Goal: Task Accomplishment & Management: Complete application form

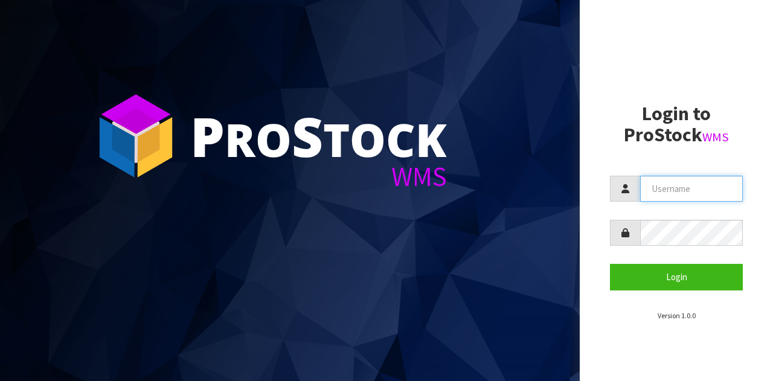
click at [669, 193] on input "text" at bounding box center [691, 189] width 103 height 26
type input "GATOR"
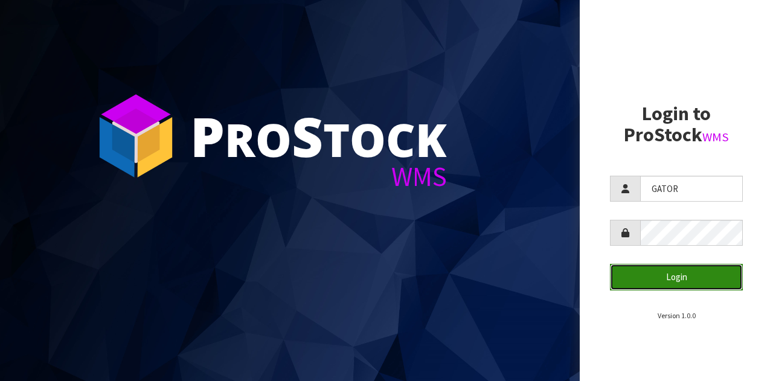
click at [658, 279] on button "Login" at bounding box center [676, 277] width 133 height 26
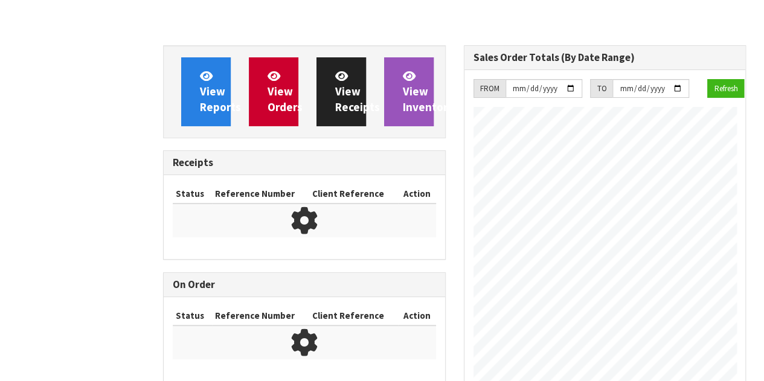
scroll to position [628, 300]
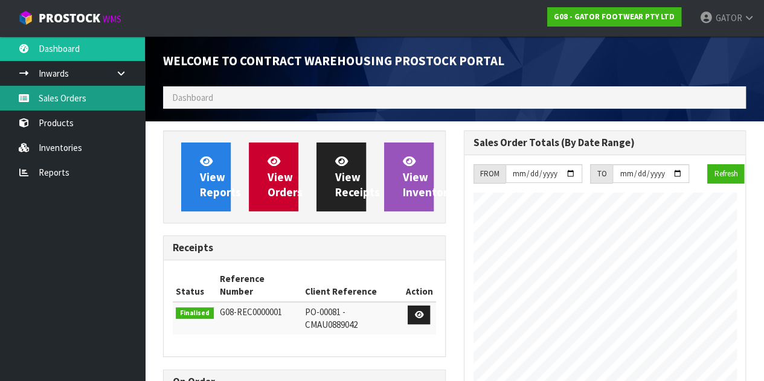
click at [69, 95] on link "Sales Orders" at bounding box center [72, 98] width 145 height 25
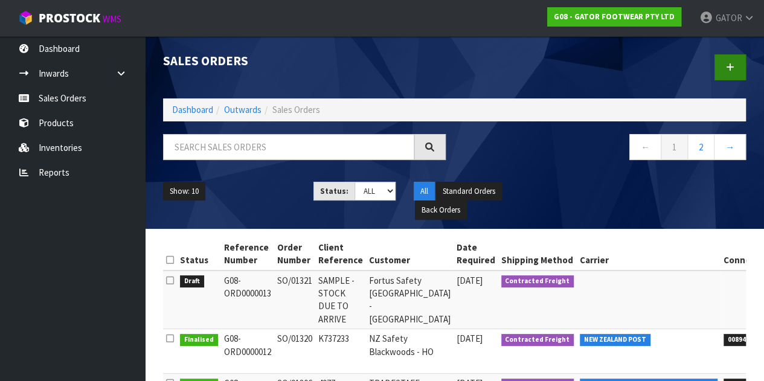
click at [745, 62] on link at bounding box center [730, 67] width 31 height 26
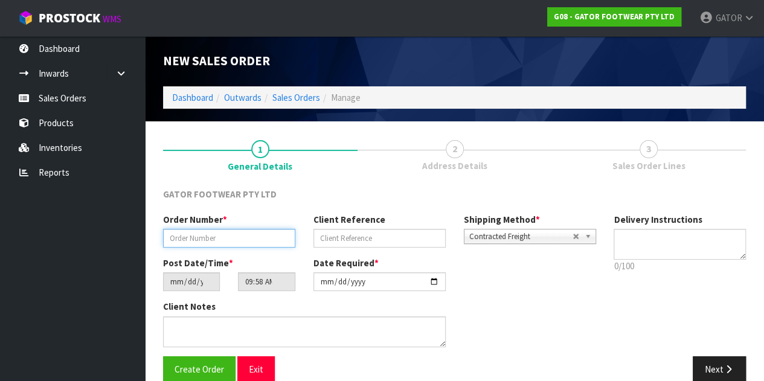
click at [190, 238] on input "text" at bounding box center [229, 238] width 132 height 19
paste input "SO/01324"
type input "SO/01324"
click at [349, 234] on input "text" at bounding box center [379, 238] width 132 height 19
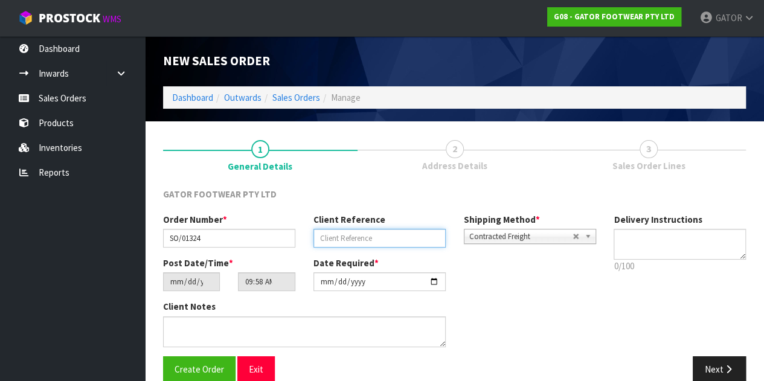
paste input "K737650"
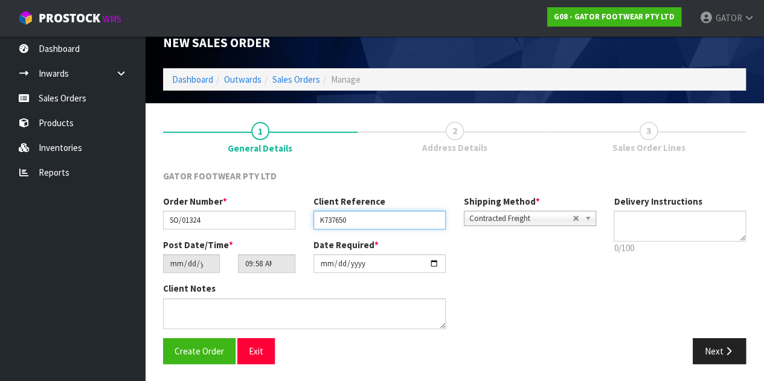
type input "K737650"
click at [193, 349] on span "Create Order" at bounding box center [200, 351] width 50 height 11
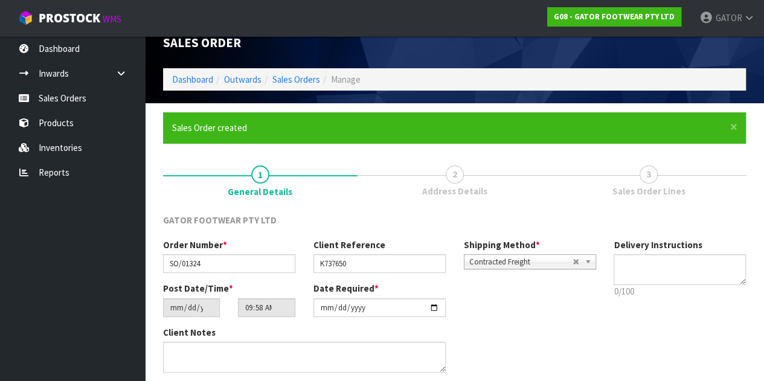
scroll to position [0, 0]
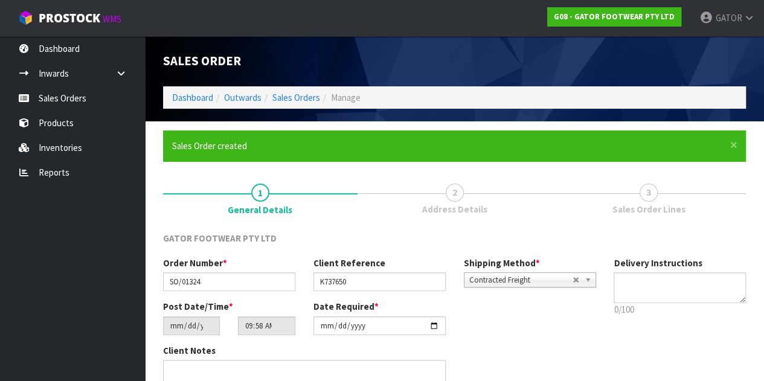
type input "13:58:00.000"
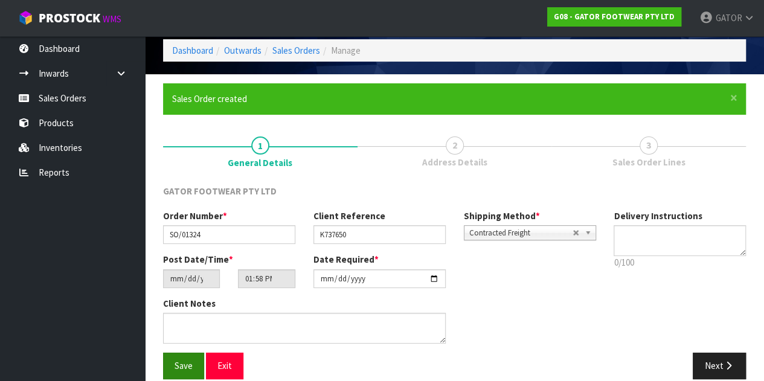
scroll to position [62, 0]
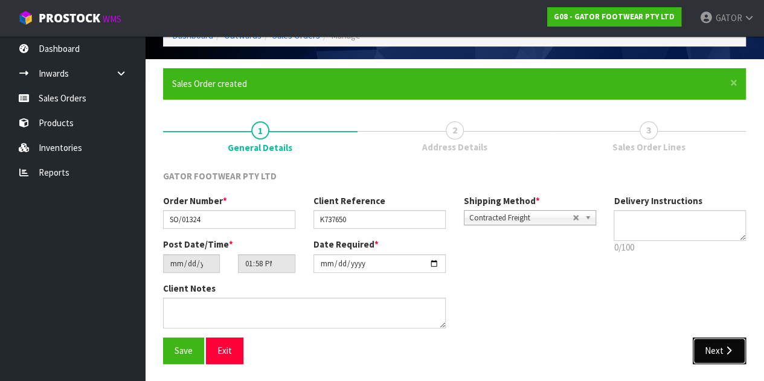
click at [725, 353] on icon "button" at bounding box center [728, 350] width 11 height 9
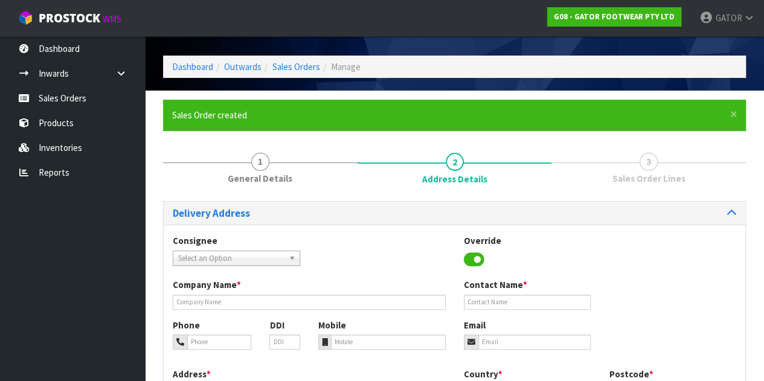
scroll to position [84, 0]
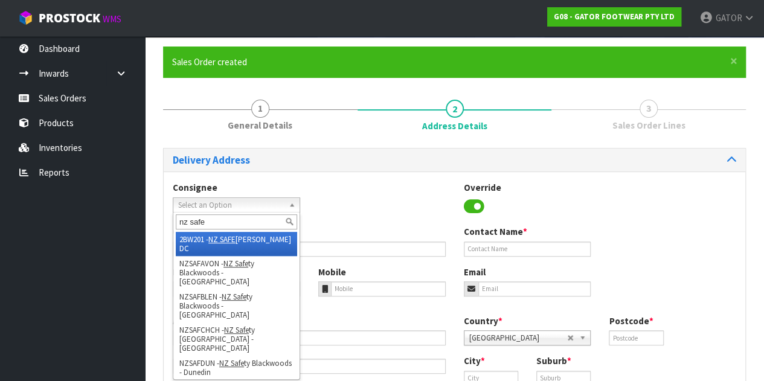
type input "nz [PERSON_NAME]"
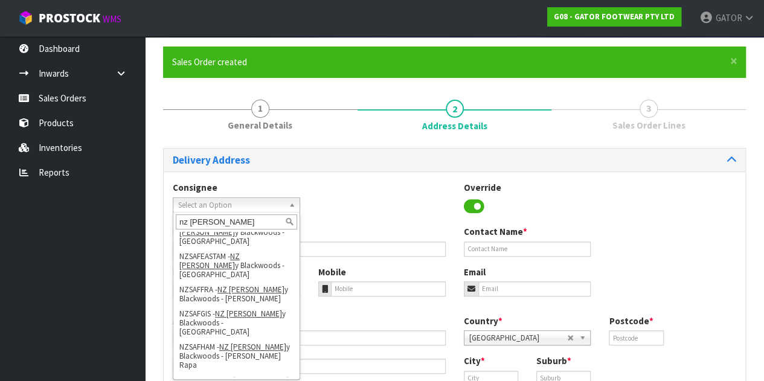
scroll to position [207, 0]
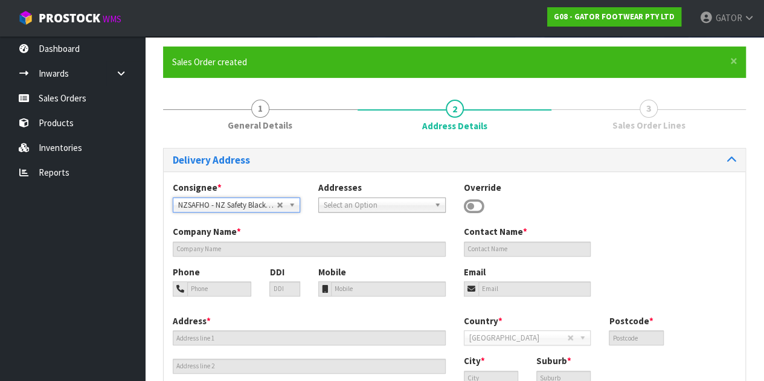
type input "NZ Safety Blackwoods - HO"
type input "[PHONE_NUMBER]"
type input "[EMAIL_ADDRESS][DOMAIN_NAME]"
type input "[STREET_ADDRESS]"
type input "2104"
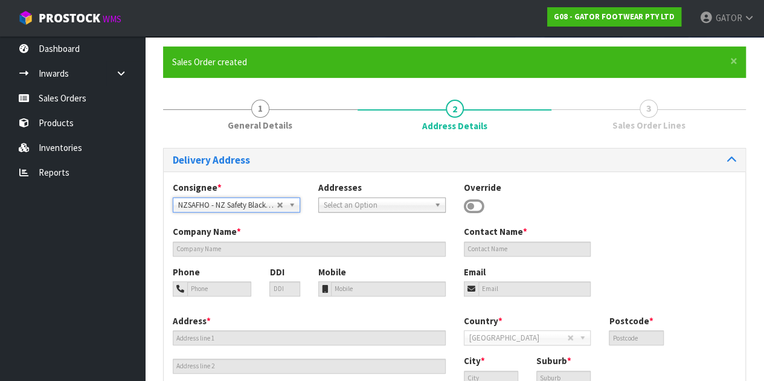
type input "[GEOGRAPHIC_DATA]"
type input "WIRI"
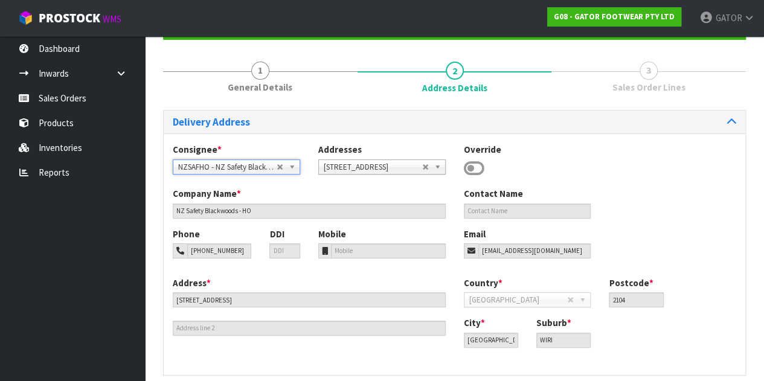
scroll to position [172, 0]
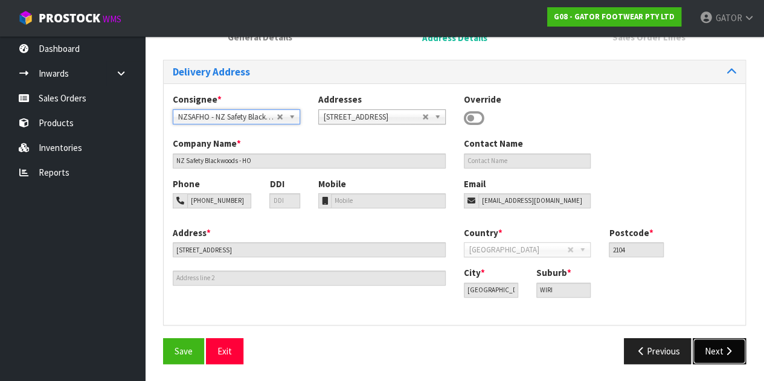
click at [720, 360] on button "Next" at bounding box center [719, 351] width 53 height 26
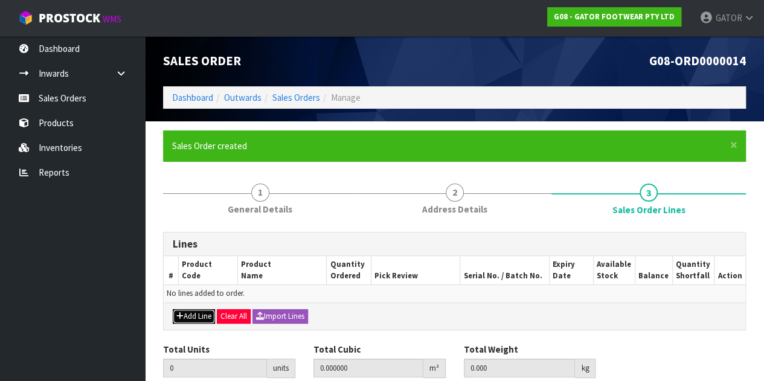
click at [199, 314] on button "Add Line" at bounding box center [194, 316] width 42 height 14
type input "0"
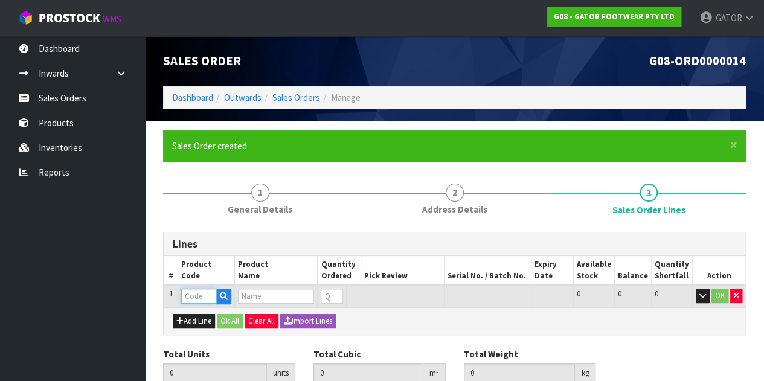
click at [208, 296] on input "text" at bounding box center [198, 296] width 35 height 15
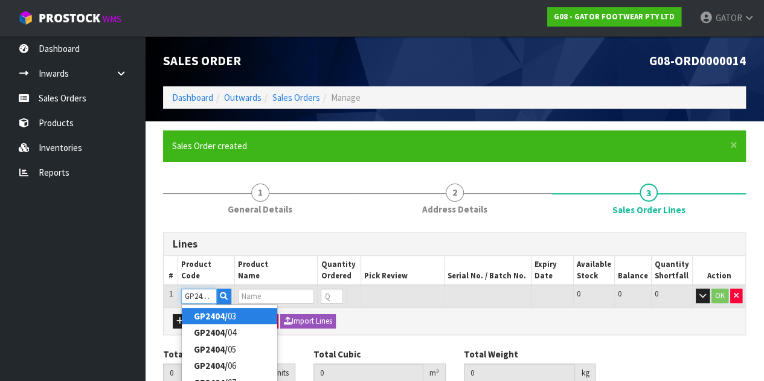
type input "GP2404/09"
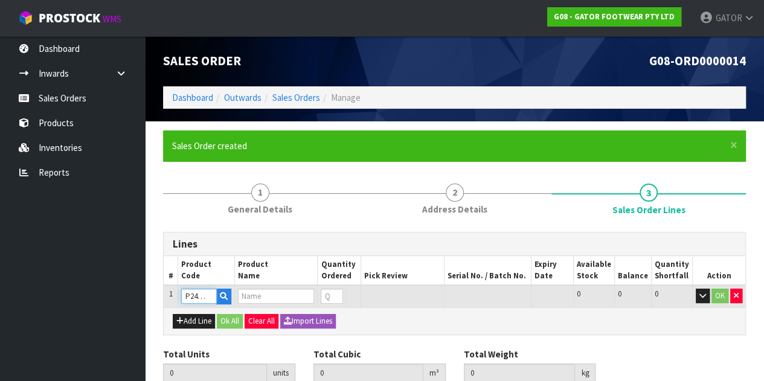
type input "0.000000"
type input "0.000"
type input "GATOR POLAR SAFETY BOOT SIZE: 09 ([GEOGRAPHIC_DATA]/AU)/43"
type input "0"
type input "GP2404/09"
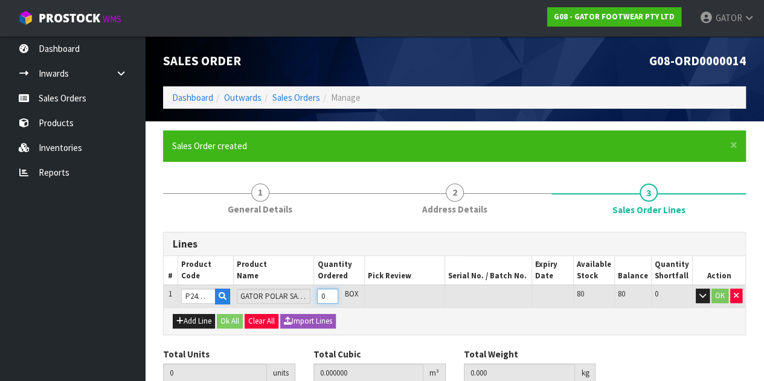
click at [330, 297] on input "0" at bounding box center [327, 296] width 21 height 15
type input "0"
type input "1"
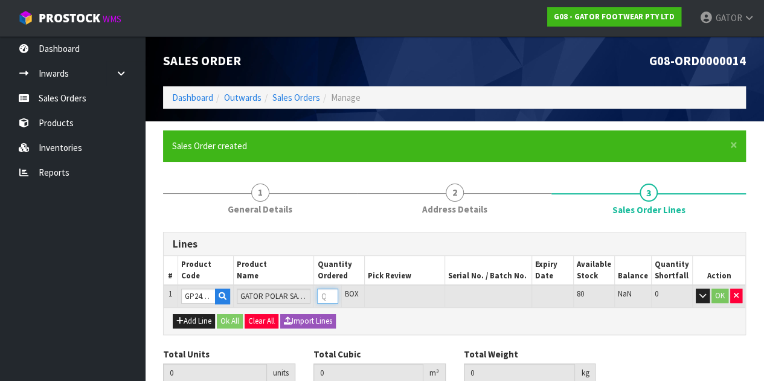
type input "0.016835"
type input "2.25"
type input "1"
click at [229, 317] on button "Ok All" at bounding box center [230, 321] width 26 height 14
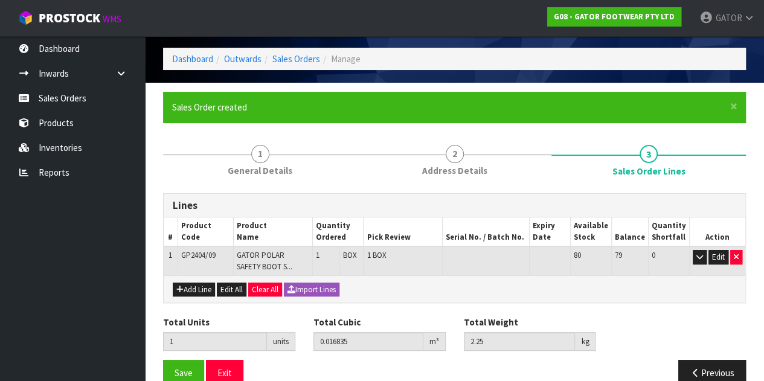
scroll to position [60, 0]
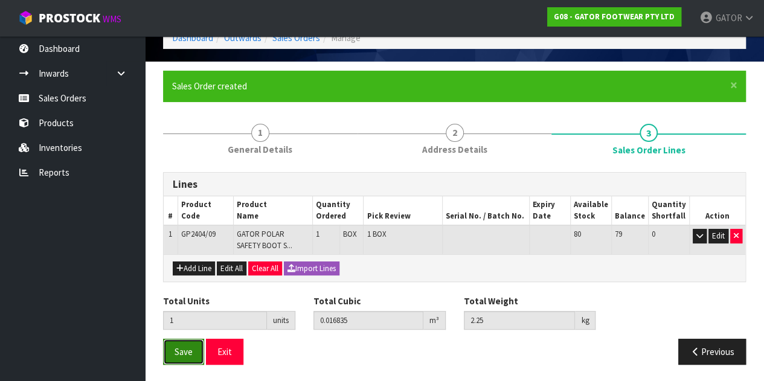
click at [169, 347] on button "Save" at bounding box center [183, 352] width 41 height 26
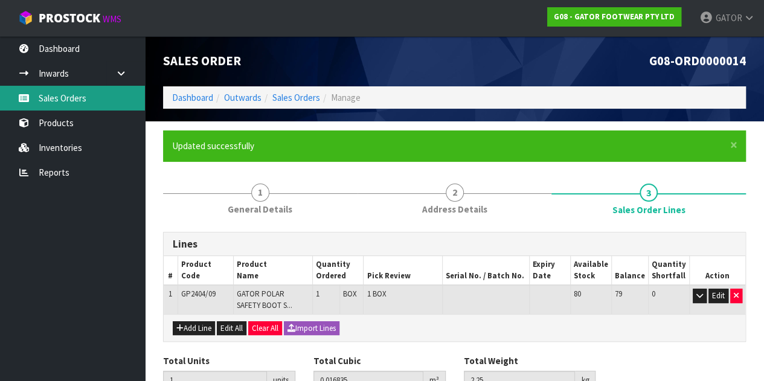
click at [113, 94] on link "Sales Orders" at bounding box center [72, 98] width 145 height 25
